Goal: Use online tool/utility: Utilize a website feature to perform a specific function

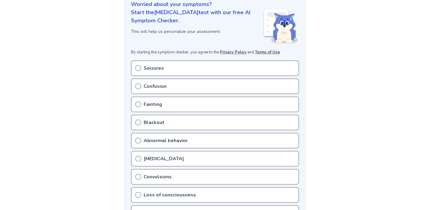
scroll to position [79, 0]
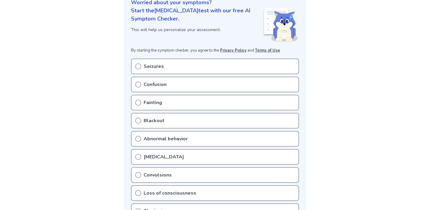
click at [240, 67] on div "Seizures" at bounding box center [215, 66] width 168 height 16
click at [138, 67] on icon at bounding box center [138, 66] width 6 height 6
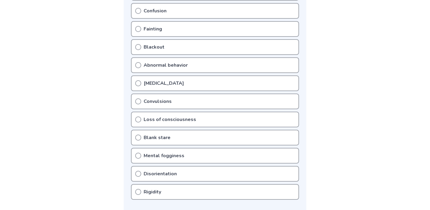
scroll to position [167, 0]
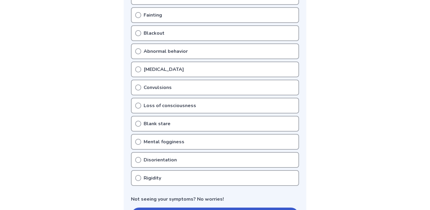
click at [155, 124] on p "Blank stare" at bounding box center [157, 123] width 27 height 7
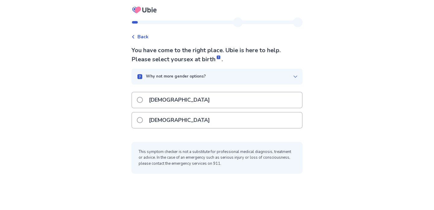
click at [197, 121] on div "Female" at bounding box center [217, 119] width 170 height 15
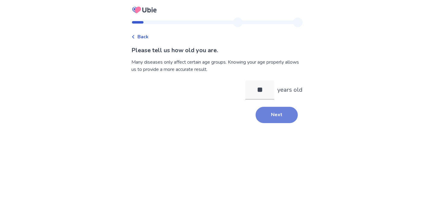
type input "**"
click at [279, 115] on button "Next" at bounding box center [277, 115] width 42 height 16
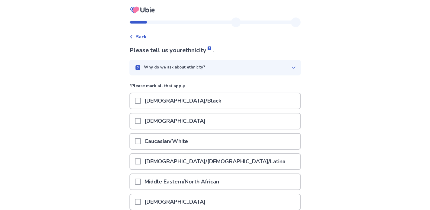
click at [184, 144] on p "Caucasian/White" at bounding box center [166, 141] width 51 height 15
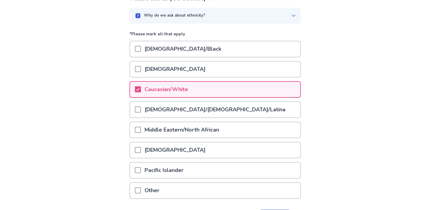
scroll to position [94, 0]
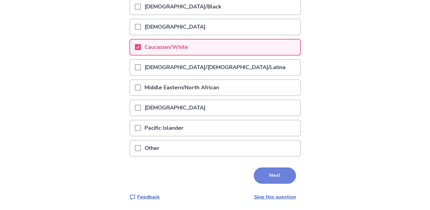
click at [271, 177] on button "Next" at bounding box center [275, 175] width 42 height 16
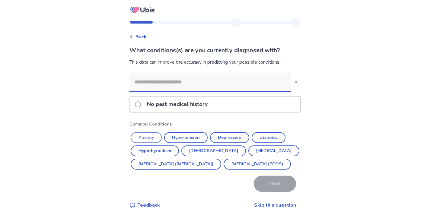
click at [152, 134] on button "Anxiety" at bounding box center [146, 137] width 31 height 11
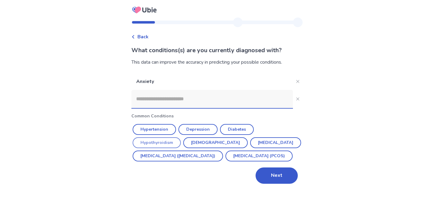
click at [163, 142] on button "Hypothyroidism" at bounding box center [157, 142] width 48 height 11
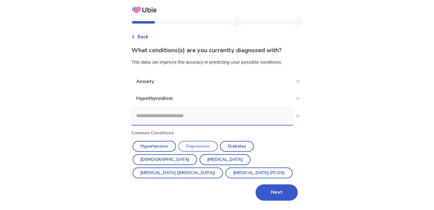
click at [198, 147] on button "Depression" at bounding box center [198, 146] width 39 height 11
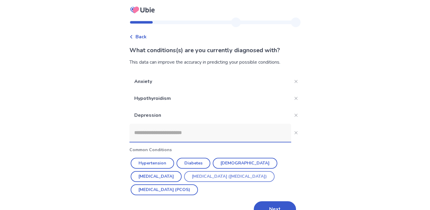
click at [184, 177] on button "Irritable Bowel Syndrome (IBS)" at bounding box center [229, 176] width 90 height 11
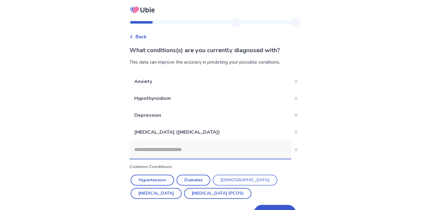
click at [233, 179] on button "Asthma" at bounding box center [245, 180] width 65 height 11
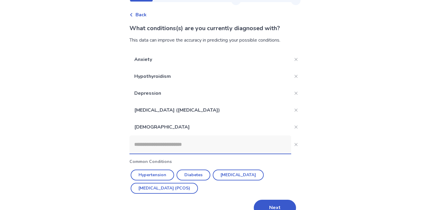
scroll to position [35, 0]
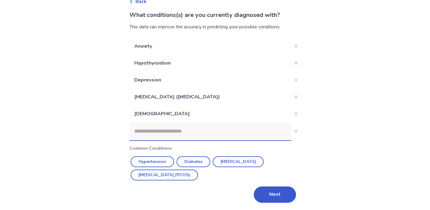
click at [187, 132] on input at bounding box center [210, 131] width 162 height 18
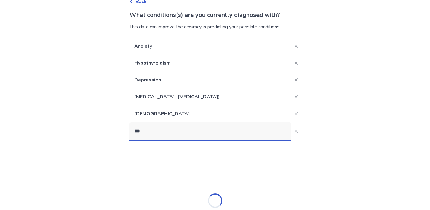
type input "****"
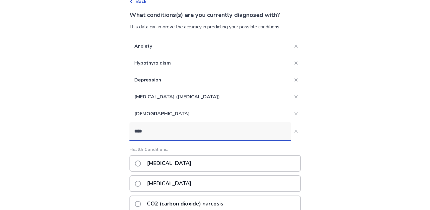
click at [175, 160] on p "Narcolepsy" at bounding box center [169, 163] width 52 height 15
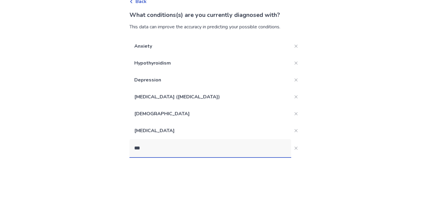
type input "****"
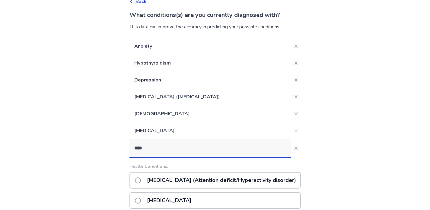
click at [189, 180] on p "ADHD (Attention deficit/Hyperactivity disorder)" at bounding box center [221, 179] width 156 height 15
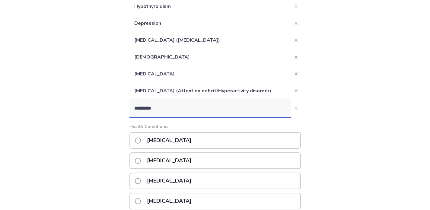
scroll to position [98, 0]
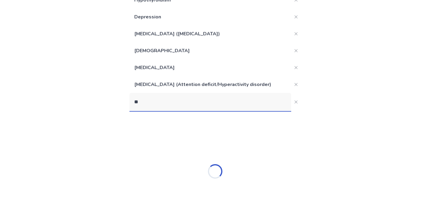
type input "*"
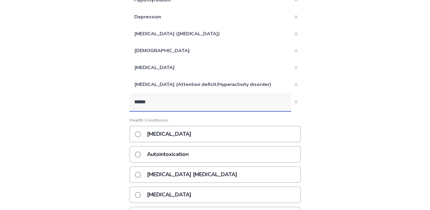
type input "******"
click at [184, 132] on div "Autism" at bounding box center [214, 134] width 171 height 17
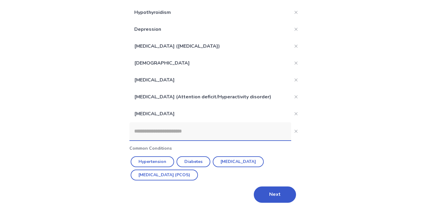
click at [184, 132] on input at bounding box center [210, 131] width 162 height 18
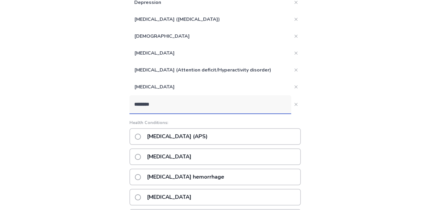
scroll to position [123, 0]
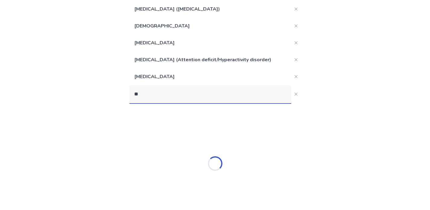
type input "*"
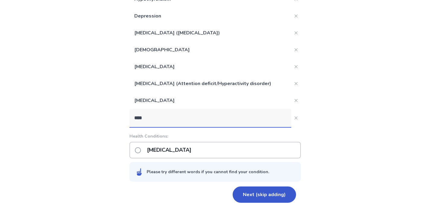
type input "****"
click at [231, 152] on div "Scoliosis" at bounding box center [214, 150] width 171 height 17
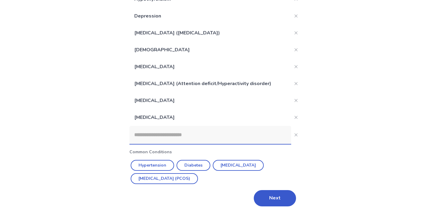
click at [177, 139] on input at bounding box center [210, 135] width 162 height 18
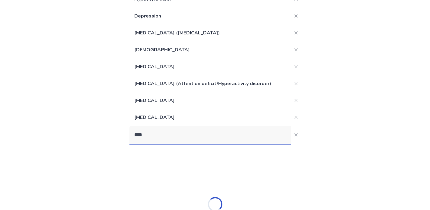
type input "*****"
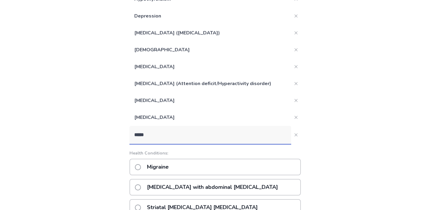
click at [172, 165] on p "Migraine" at bounding box center [157, 166] width 29 height 15
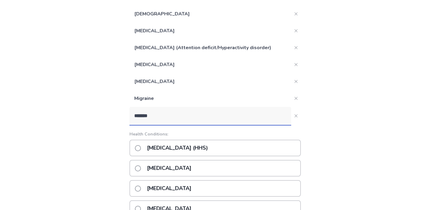
scroll to position [136, 0]
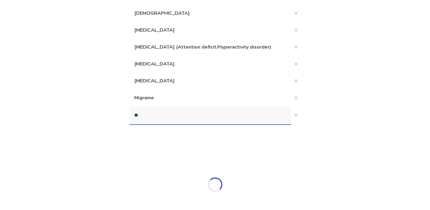
type input "*"
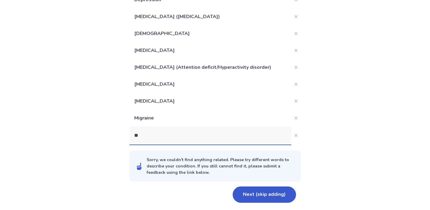
scroll to position [115, 0]
type input "*"
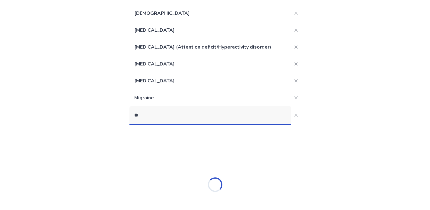
type input "*"
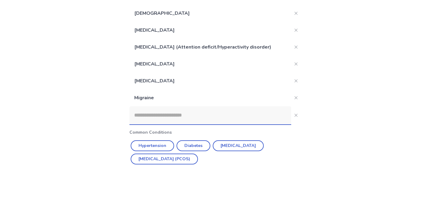
scroll to position [136, 0]
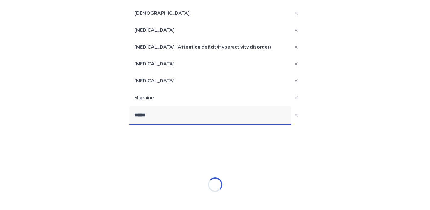
type input "******"
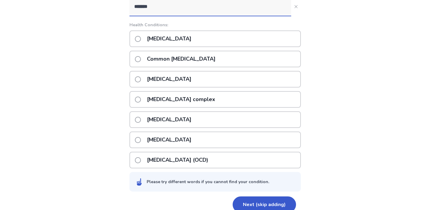
scroll to position [254, 0]
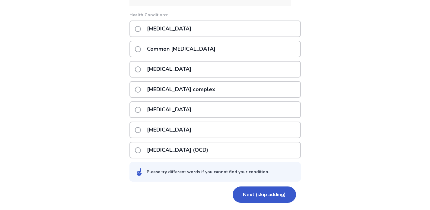
click at [176, 151] on p "Obsessive-compulsive disorder (OCD)" at bounding box center [177, 149] width 68 height 15
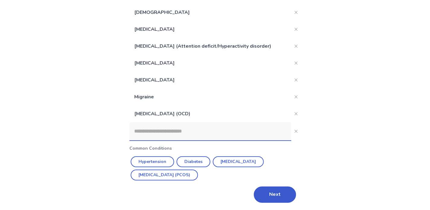
scroll to position [137, 0]
click at [274, 202] on button "Next" at bounding box center [275, 194] width 42 height 16
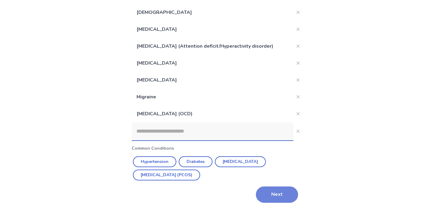
scroll to position [0, 0]
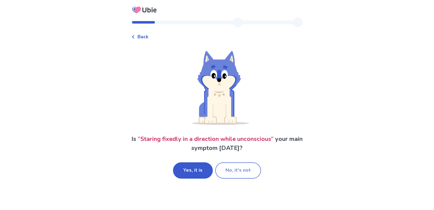
click at [233, 170] on button "No, it's not" at bounding box center [238, 170] width 46 height 16
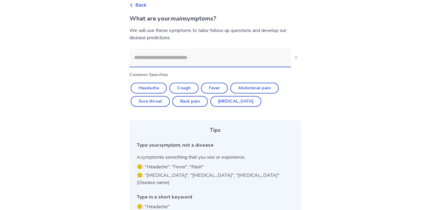
scroll to position [54, 0]
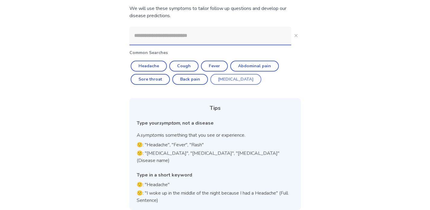
click at [229, 82] on button "[MEDICAL_DATA]" at bounding box center [235, 79] width 51 height 11
type input "********"
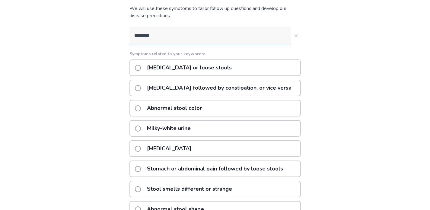
click at [183, 148] on p "[MEDICAL_DATA]" at bounding box center [169, 148] width 52 height 15
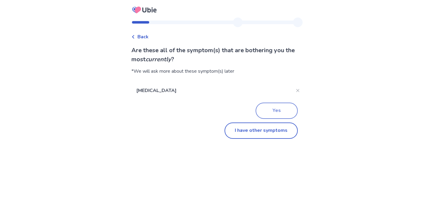
click at [274, 109] on button "Yes" at bounding box center [277, 111] width 42 height 16
